Goal: Book appointment/travel/reservation

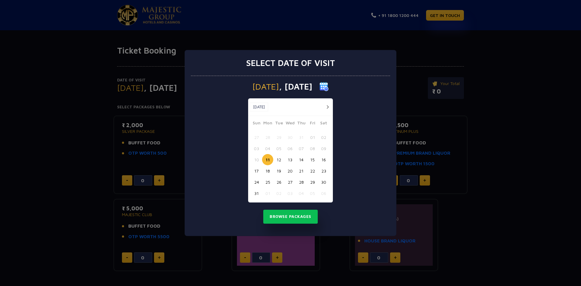
click at [315, 169] on button "22" at bounding box center [312, 170] width 11 height 11
click at [299, 216] on button "Browse Packages" at bounding box center [290, 217] width 55 height 14
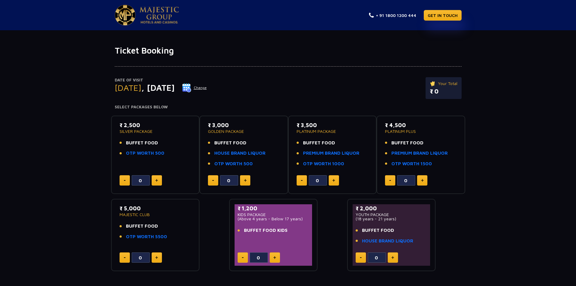
click at [335, 180] on img at bounding box center [334, 180] width 3 height 3
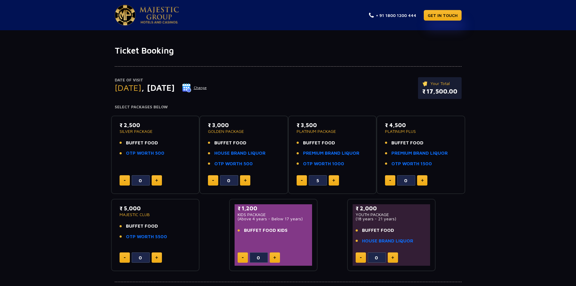
click at [335, 180] on img at bounding box center [334, 180] width 3 height 3
type input "6"
